Goal: Transaction & Acquisition: Obtain resource

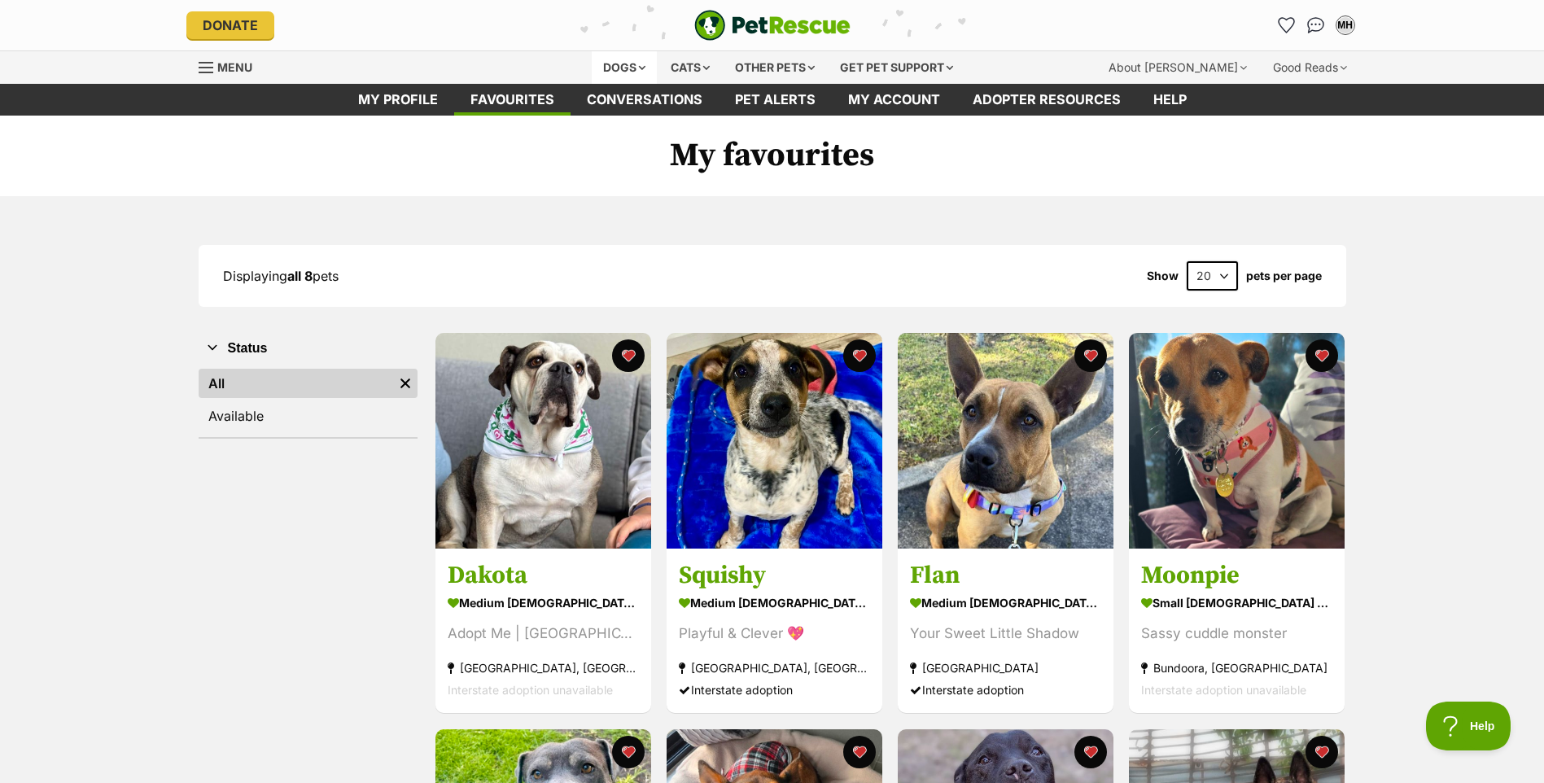
click at [636, 62] on div "Dogs" at bounding box center [624, 67] width 65 height 33
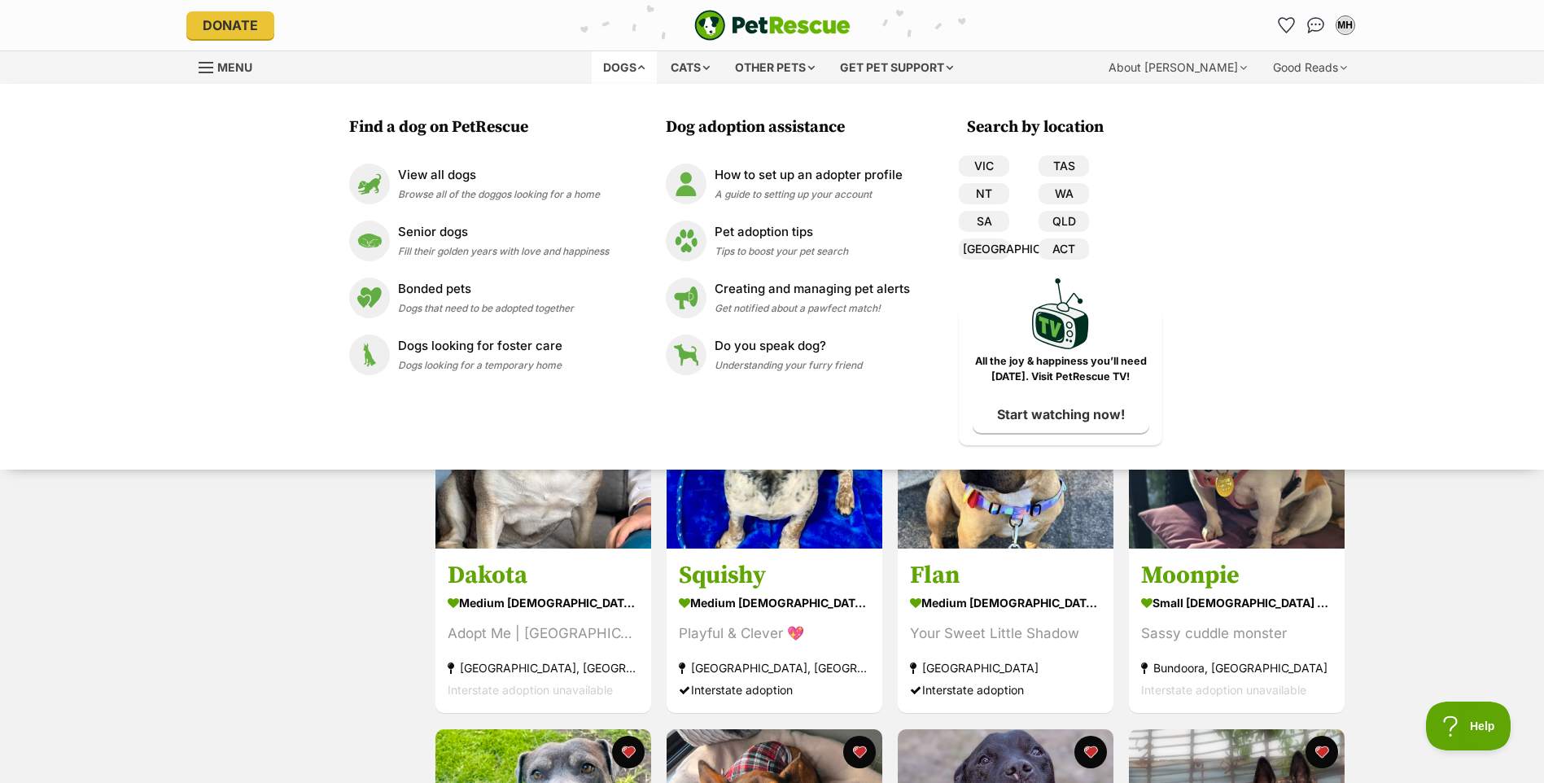
click at [461, 132] on h3 "Find a dog on PetRescue" at bounding box center [483, 127] width 268 height 23
click at [458, 189] on span "Browse all of the doggos looking for a home" at bounding box center [499, 194] width 202 height 12
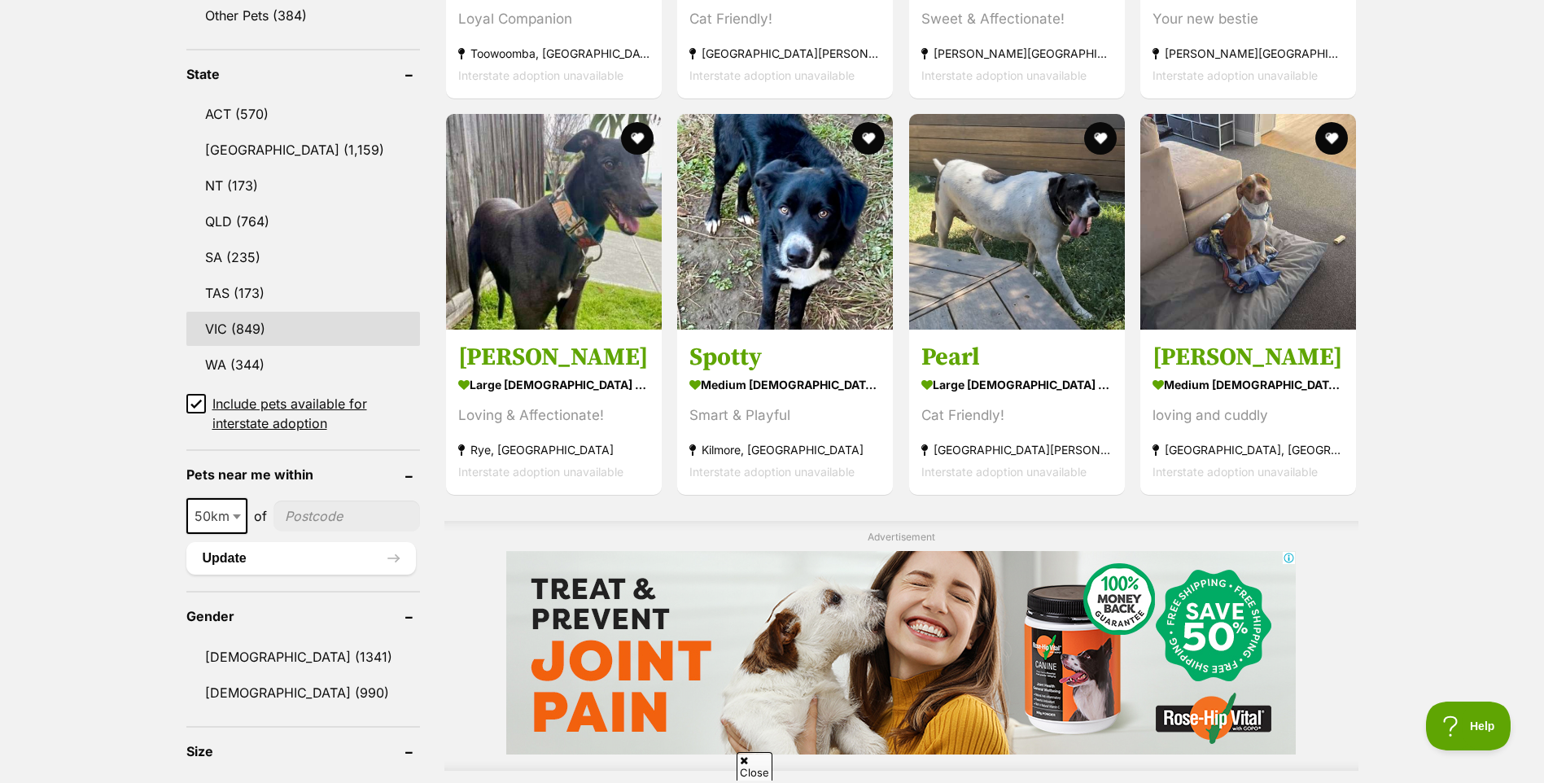
click at [237, 321] on link "VIC (849)" at bounding box center [303, 329] width 234 height 34
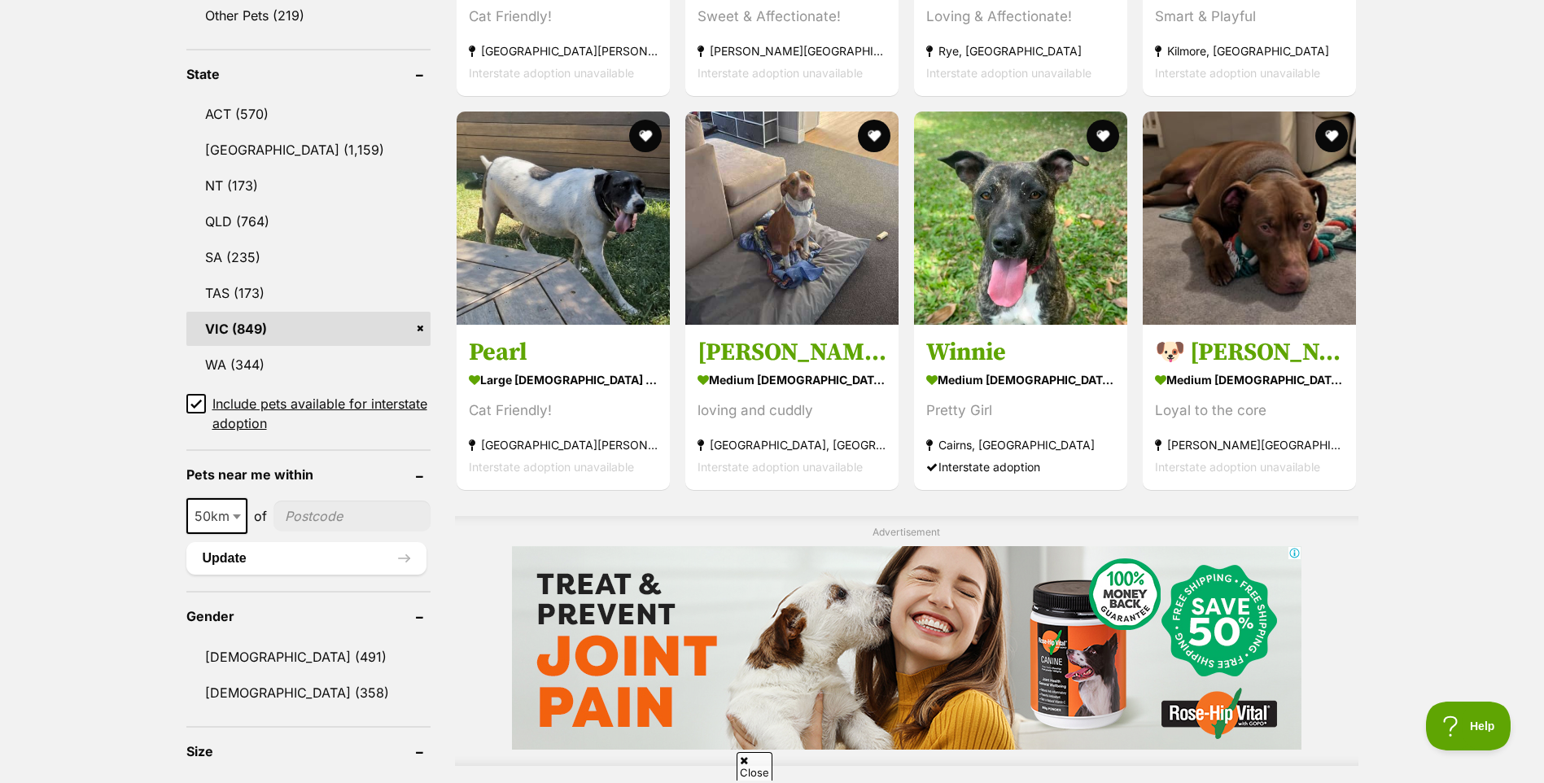
click at [197, 400] on icon at bounding box center [196, 403] width 10 height 7
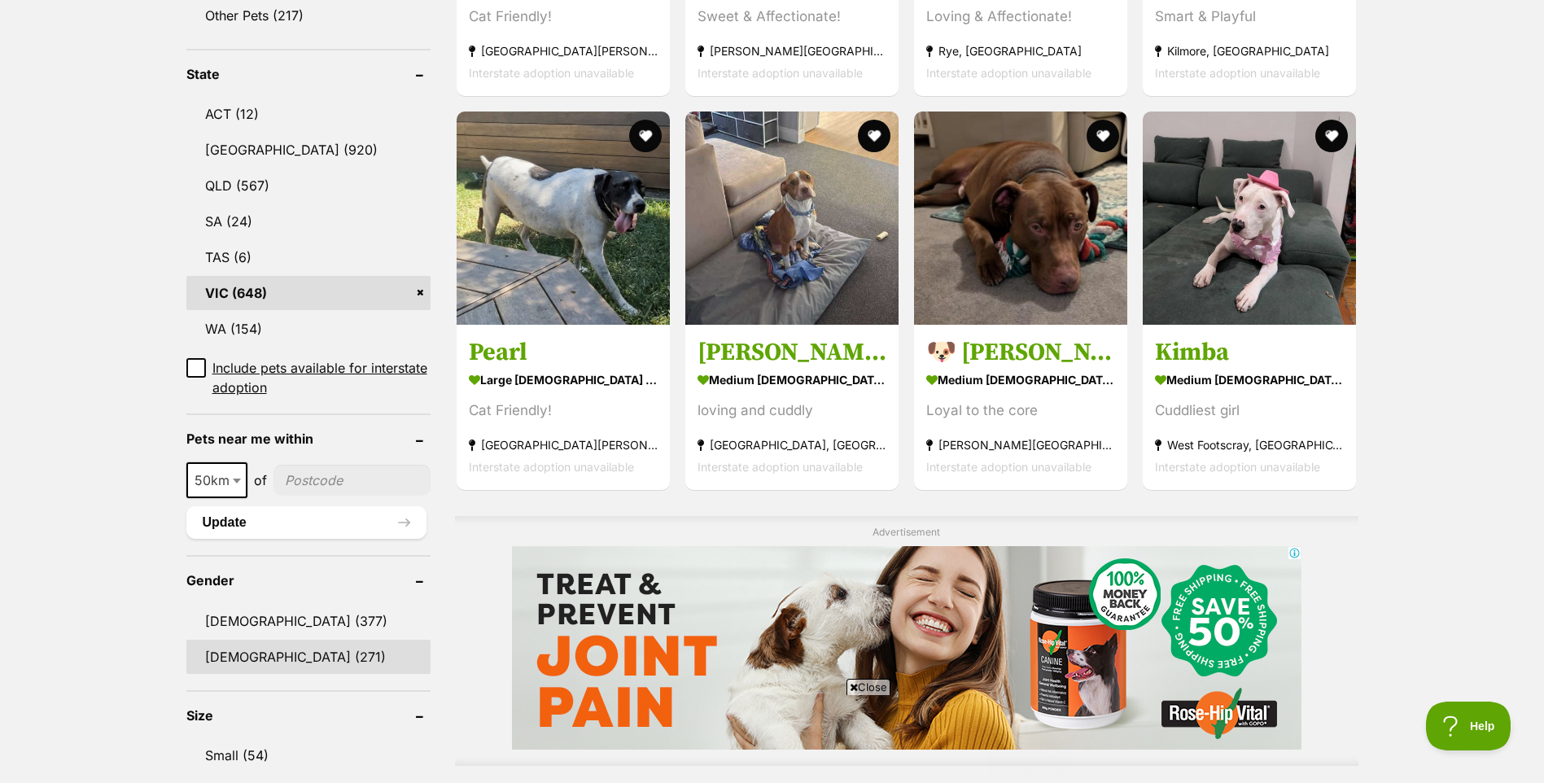
click at [258, 640] on link "Female (271)" at bounding box center [308, 657] width 244 height 34
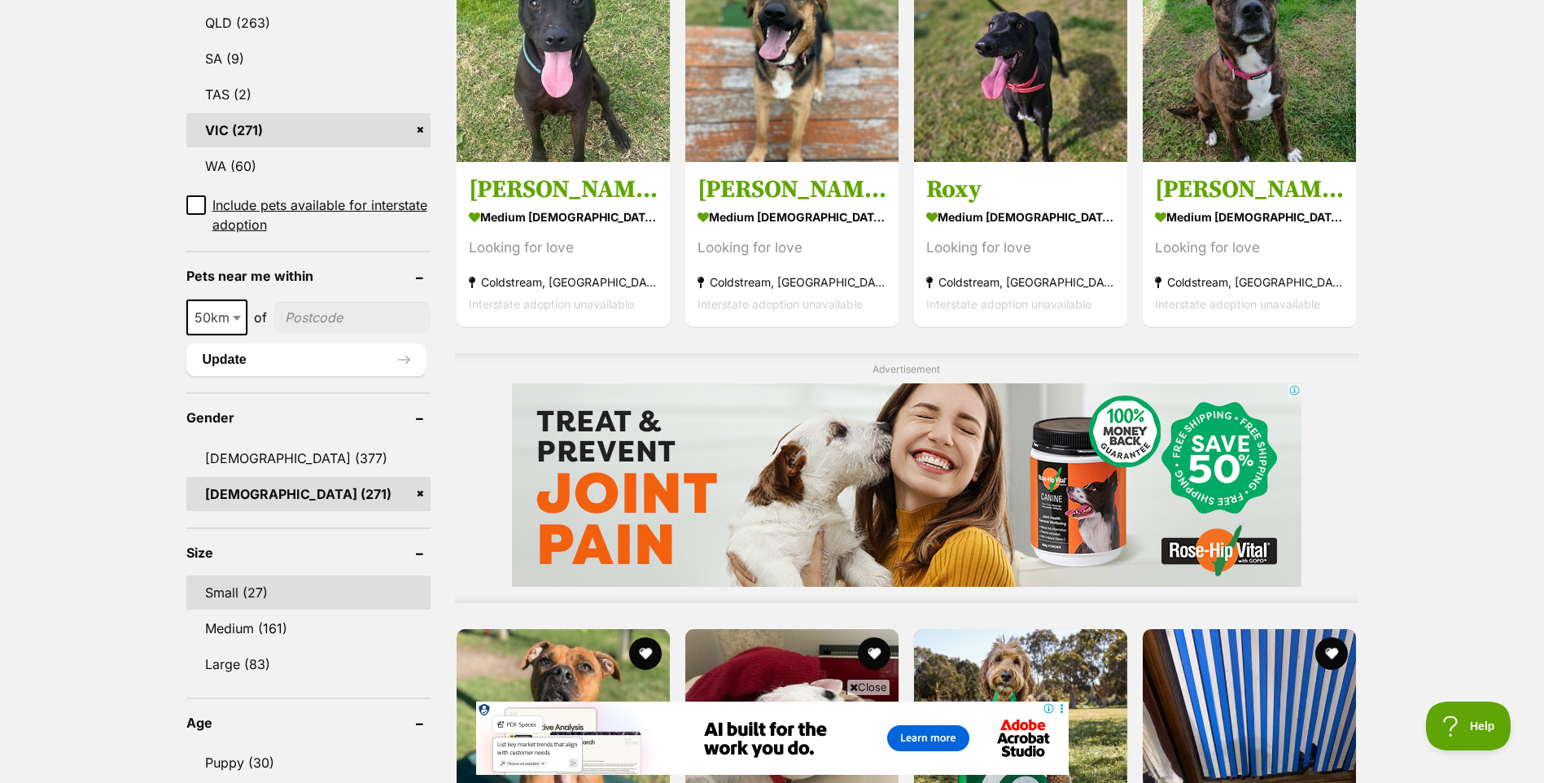
click at [250, 575] on link "Small (27)" at bounding box center [308, 592] width 244 height 34
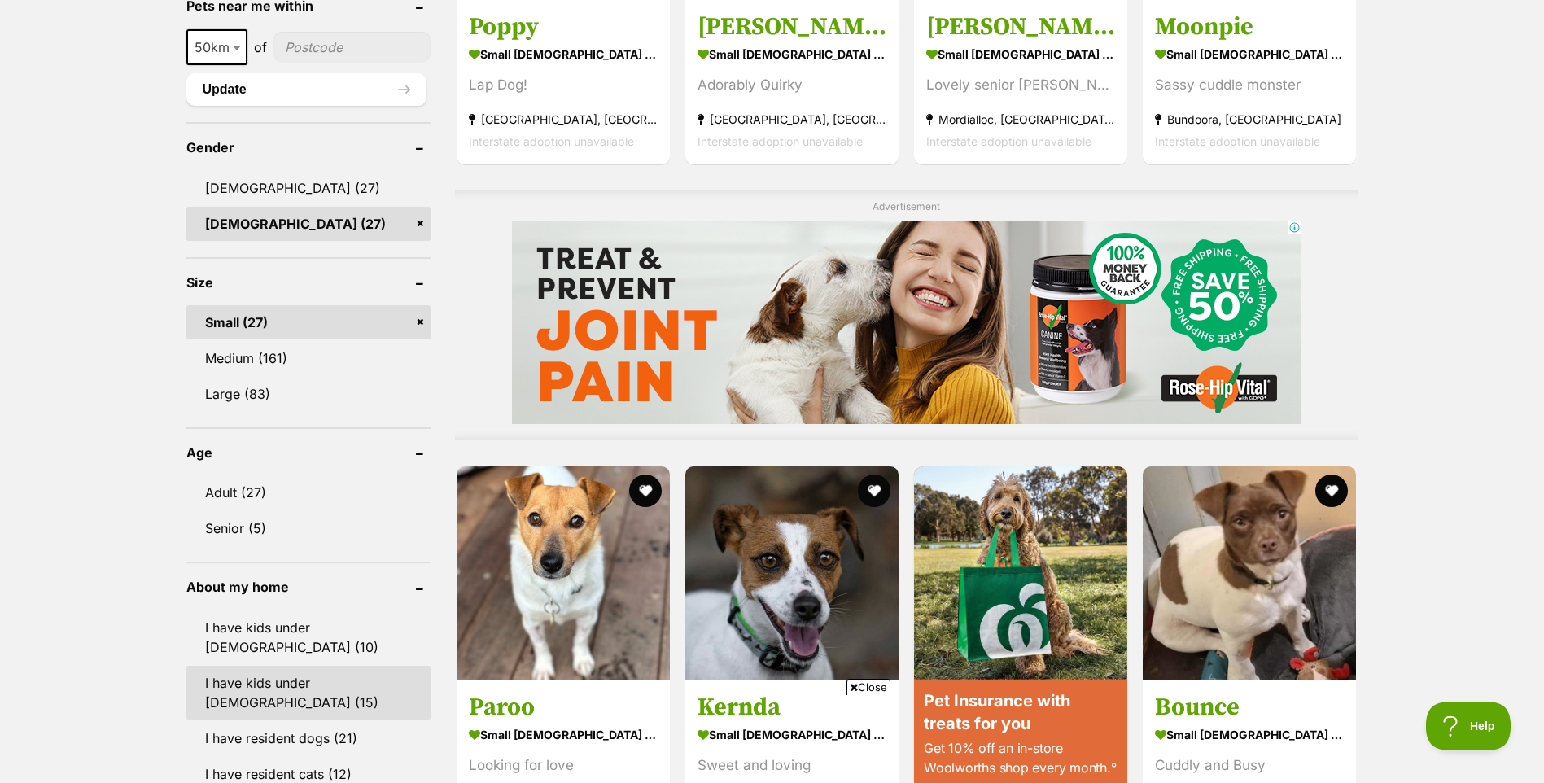
scroll to position [1221, 0]
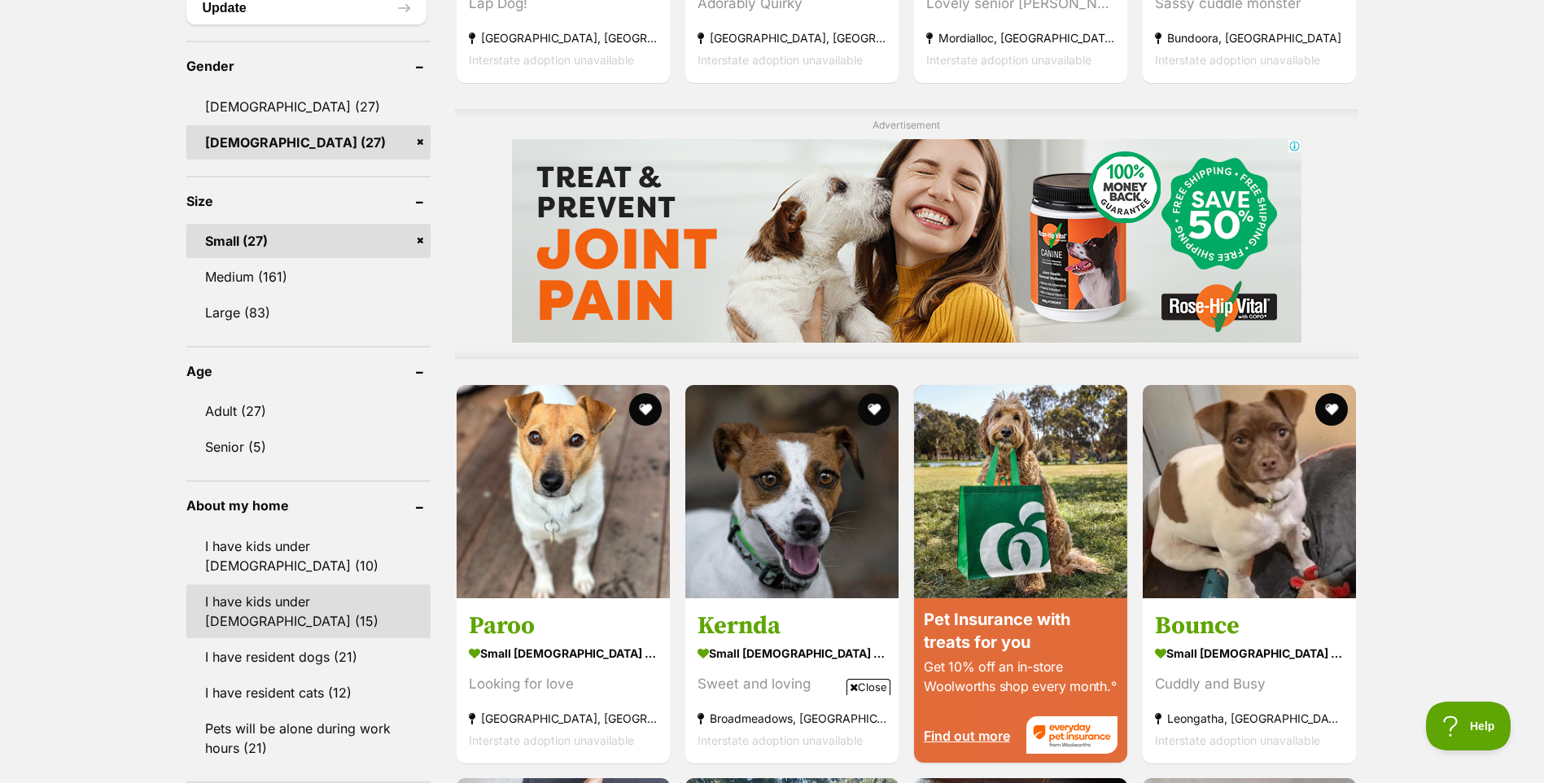
click at [317, 592] on link "I have kids under [DEMOGRAPHIC_DATA] (15)" at bounding box center [308, 611] width 244 height 54
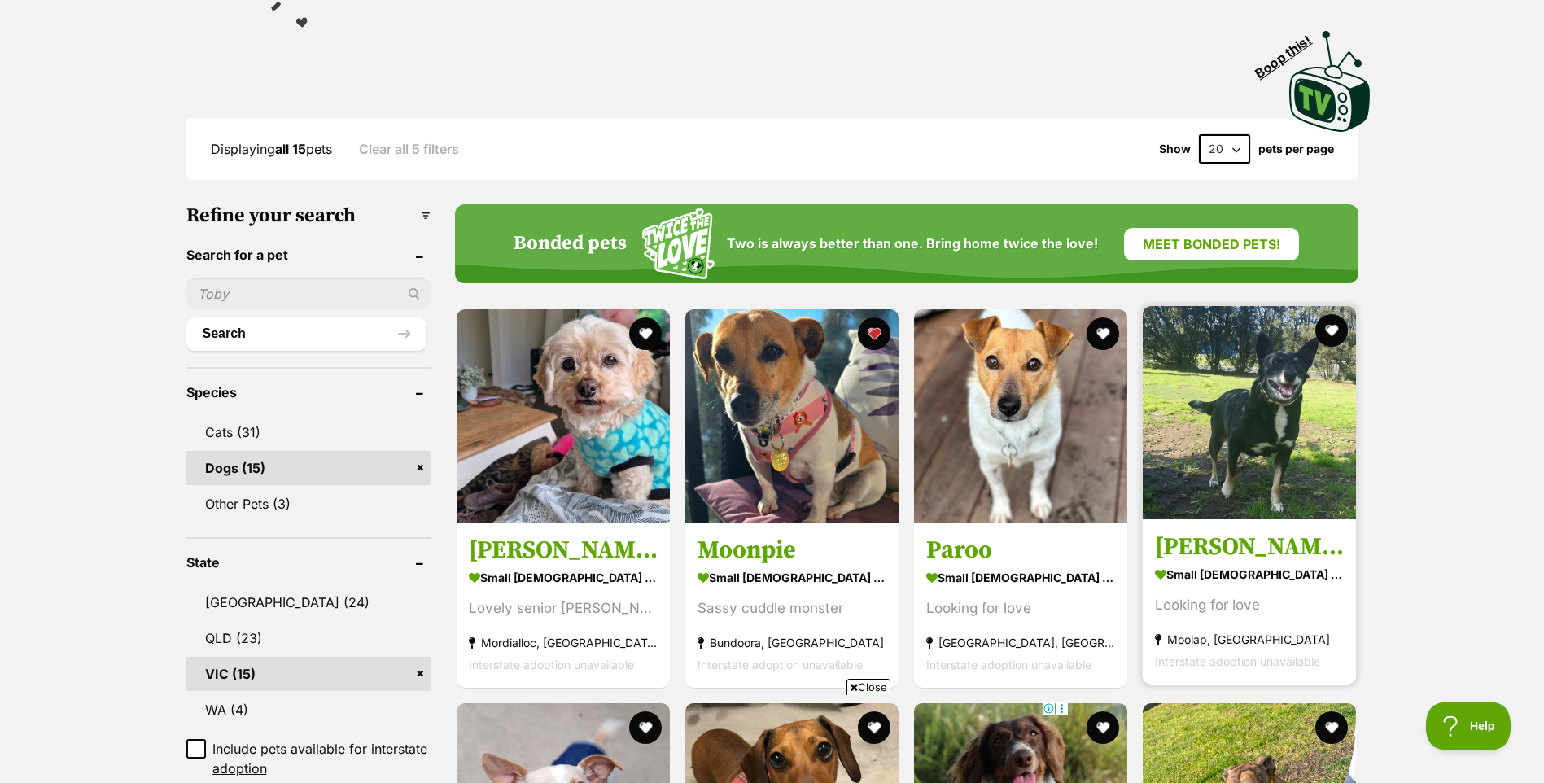
click at [1213, 546] on h3 "Lucy (51368)" at bounding box center [1249, 546] width 189 height 31
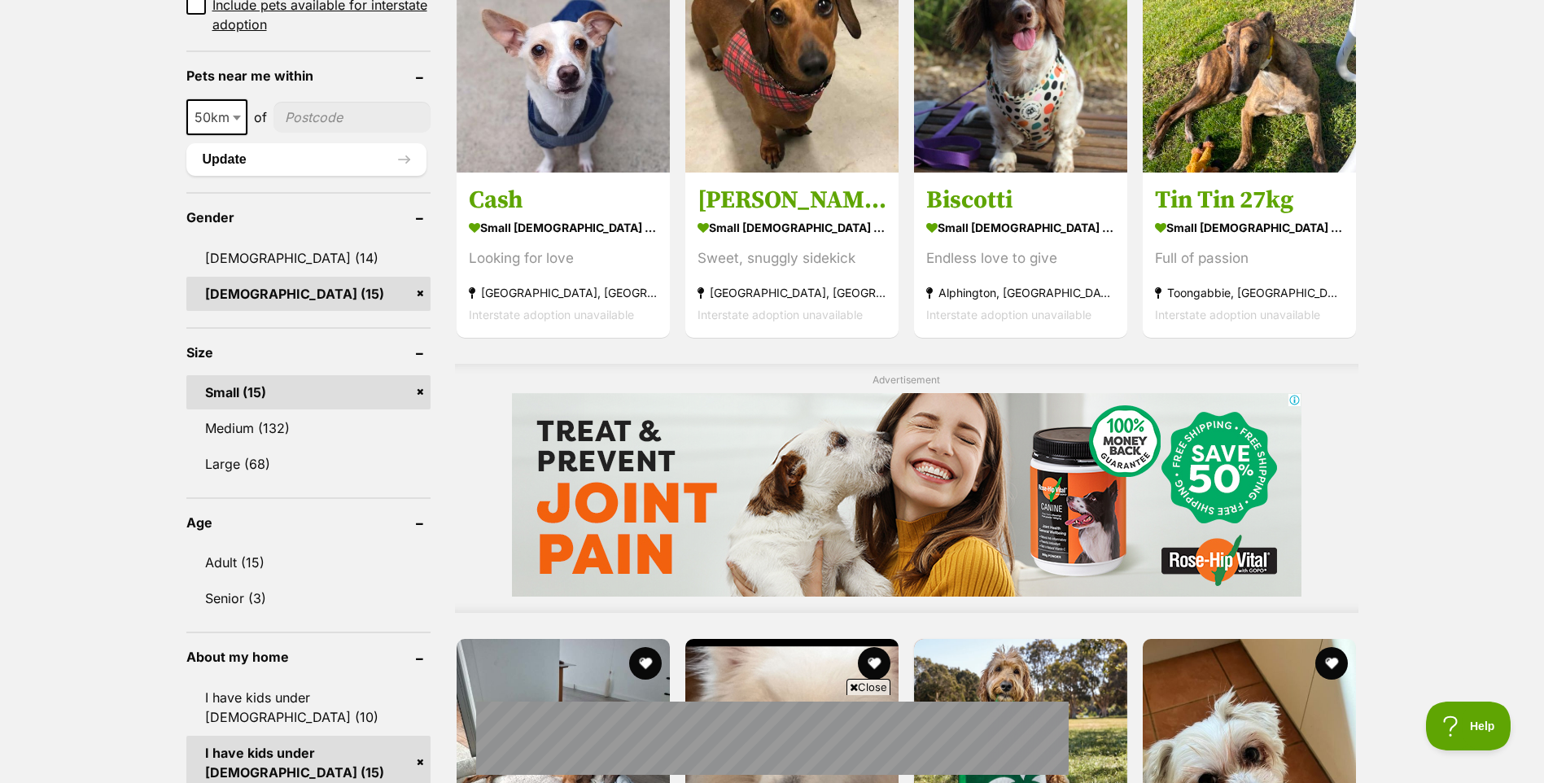
scroll to position [1058, 0]
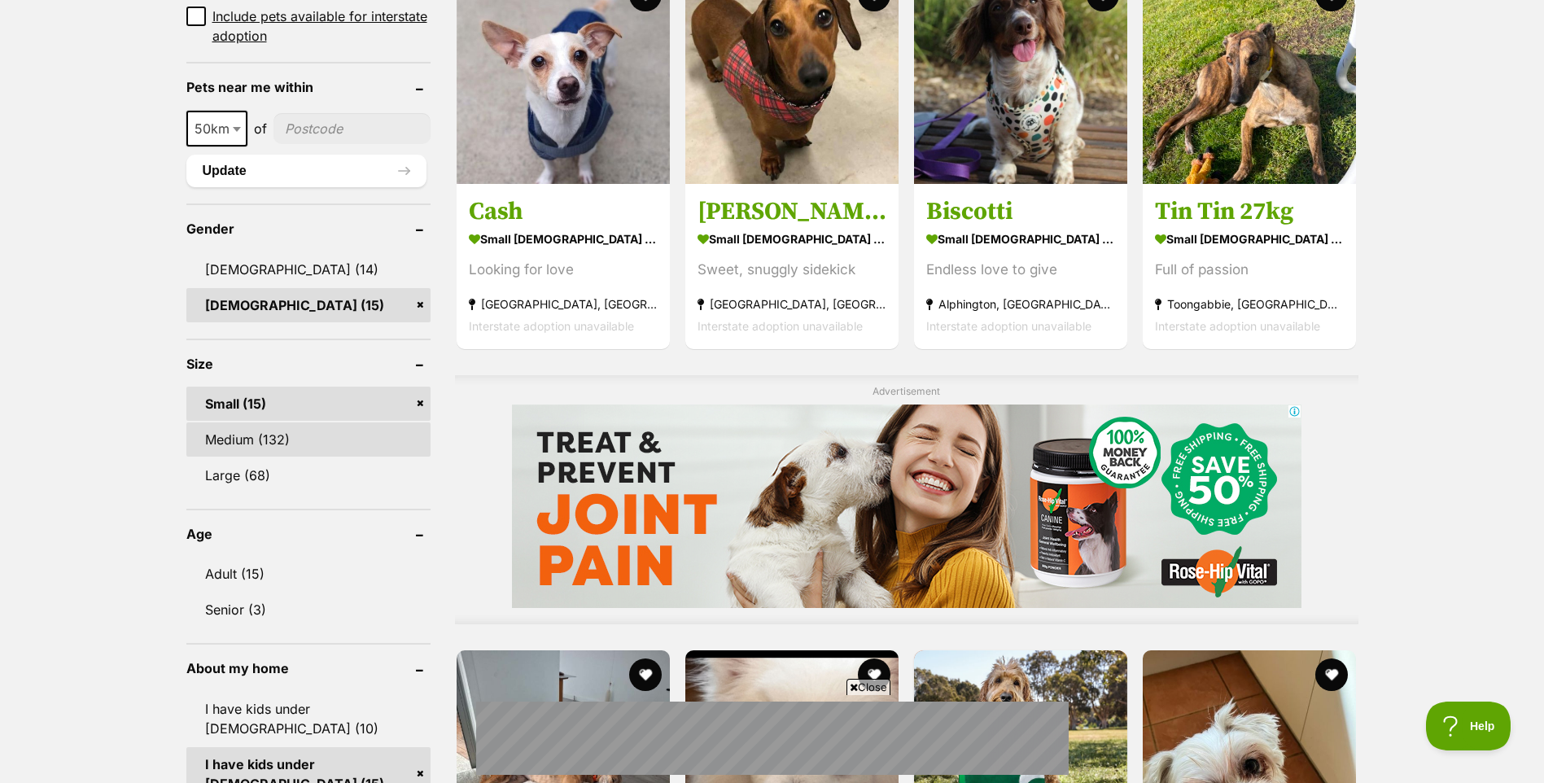
click at [261, 439] on link "Medium (132)" at bounding box center [308, 439] width 244 height 34
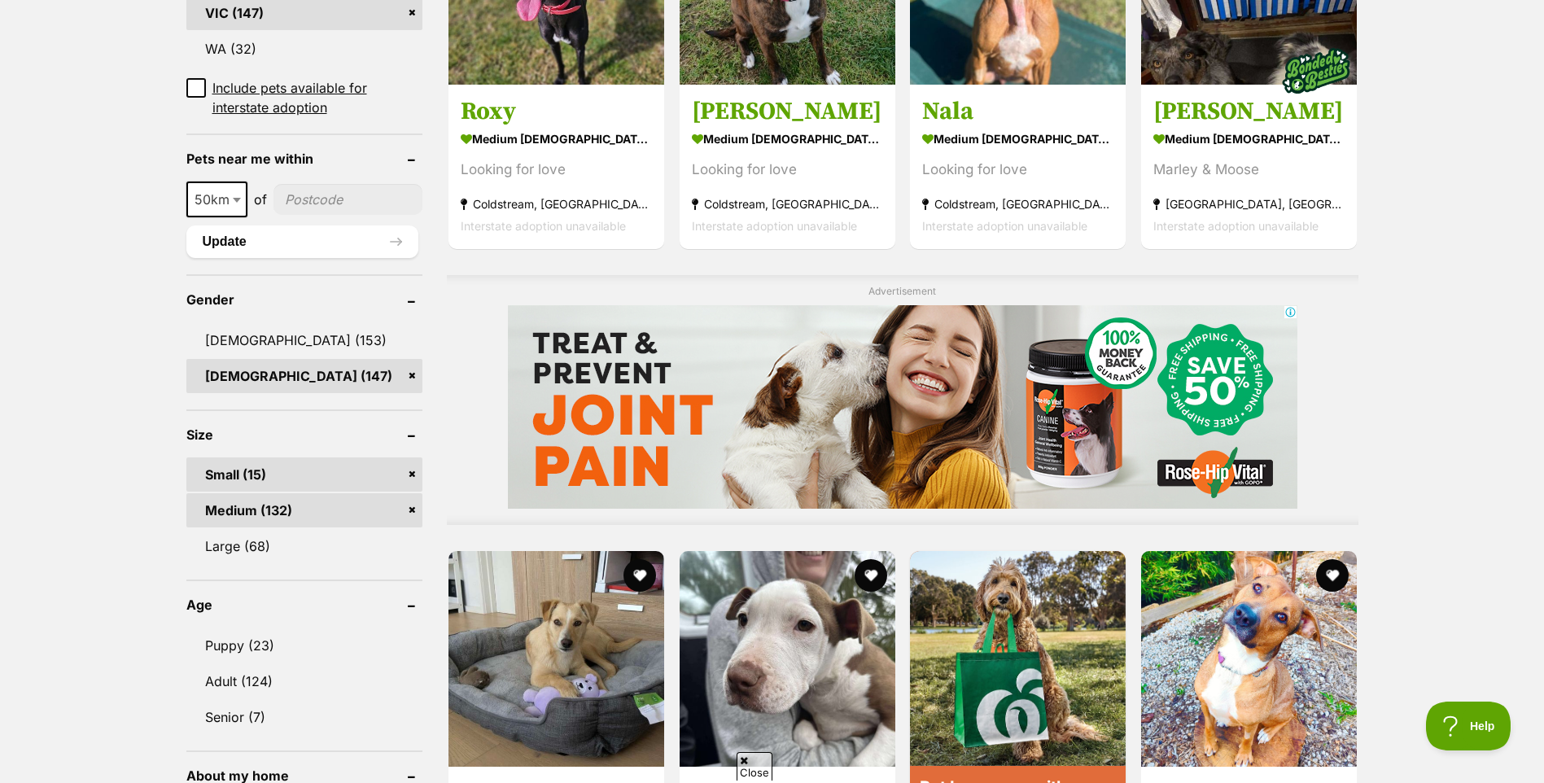
click at [404, 472] on link "Small (15)" at bounding box center [304, 474] width 236 height 34
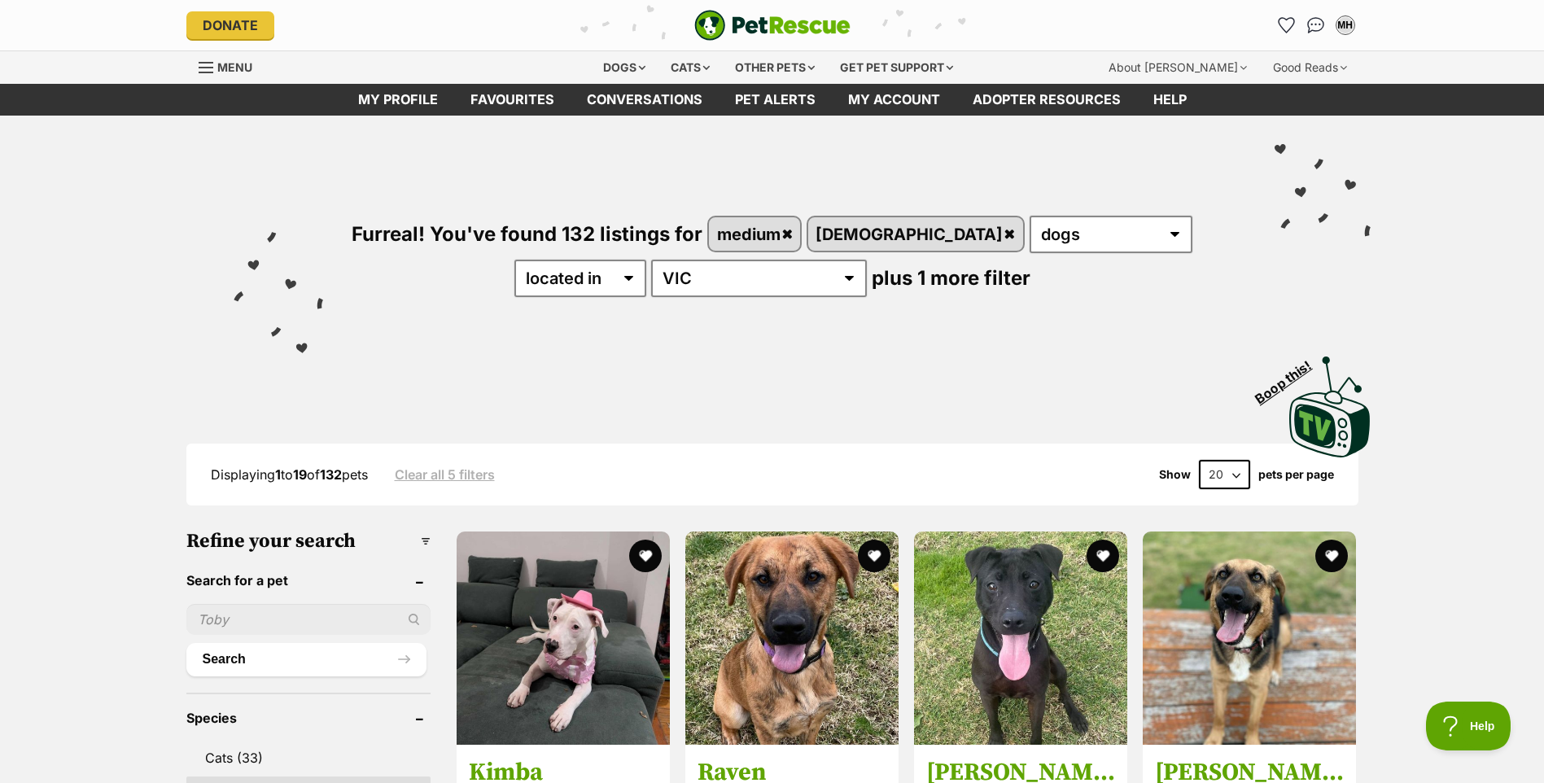
click at [1235, 474] on select "20 40 60" at bounding box center [1224, 474] width 51 height 29
select select "60"
click at [1199, 460] on select "20 40 60" at bounding box center [1224, 474] width 51 height 29
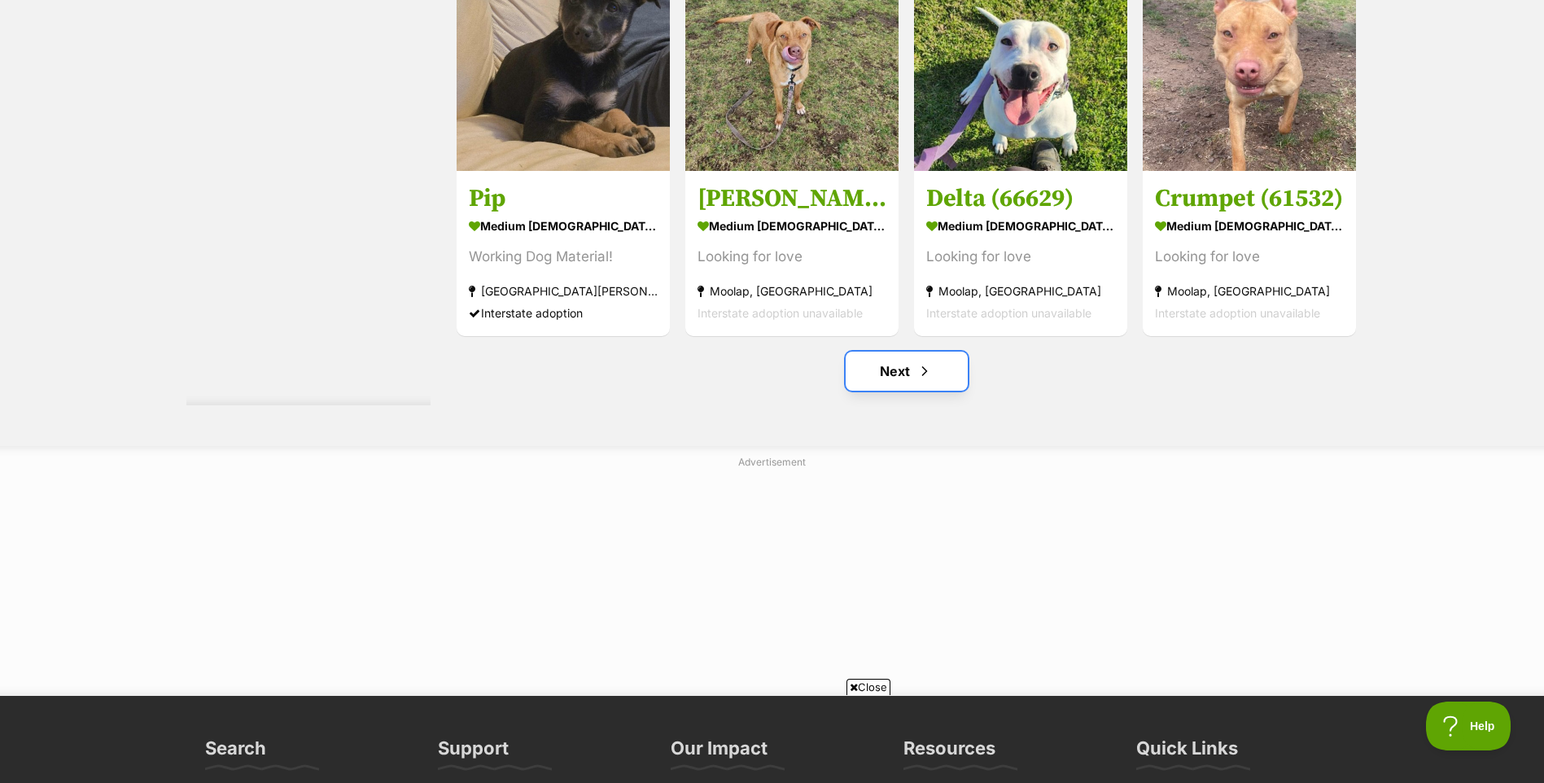
click at [935, 374] on link "Next" at bounding box center [907, 371] width 122 height 39
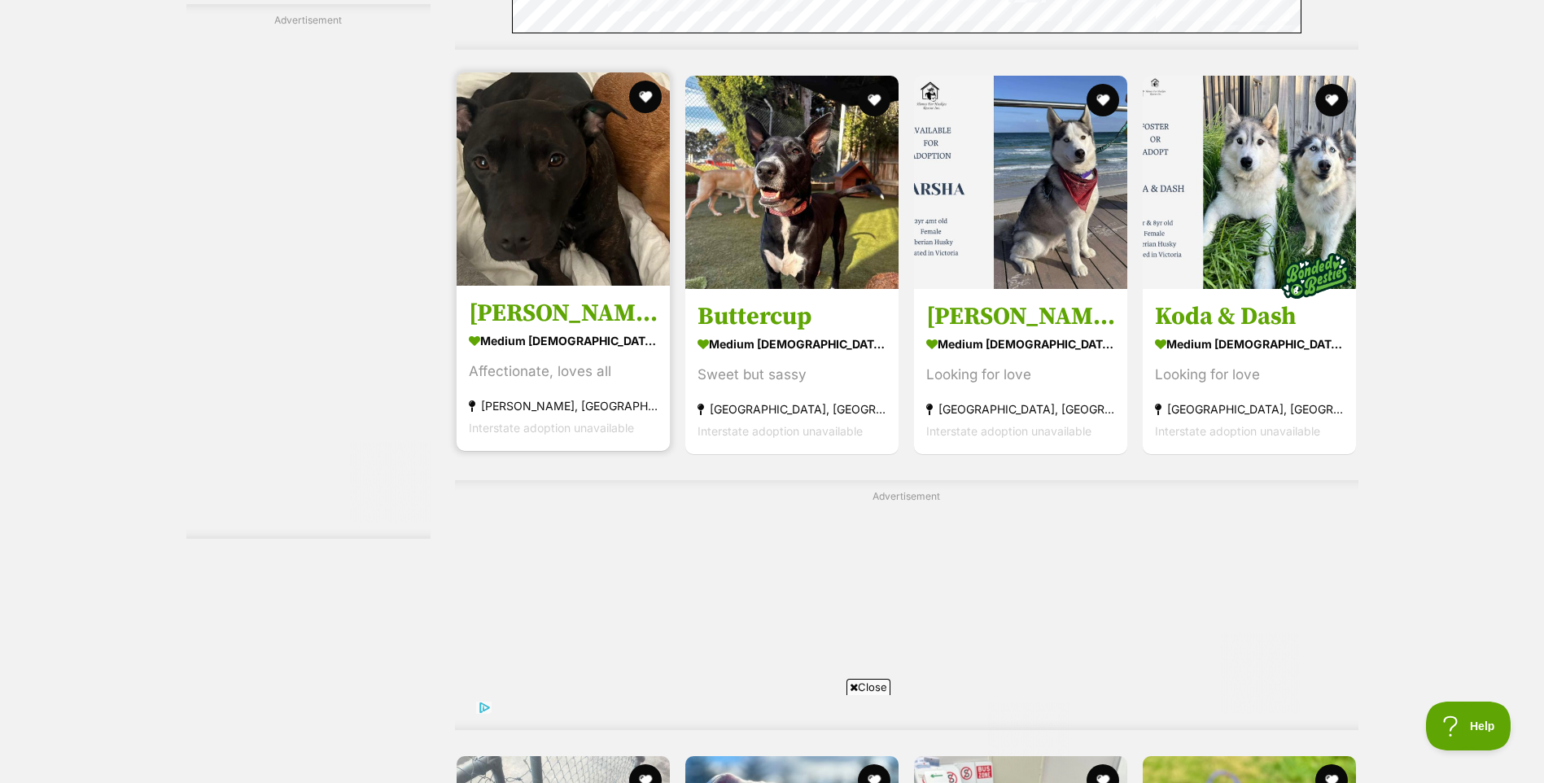
click at [541, 319] on h3 "[PERSON_NAME]" at bounding box center [563, 313] width 189 height 31
